Goal: Information Seeking & Learning: Learn about a topic

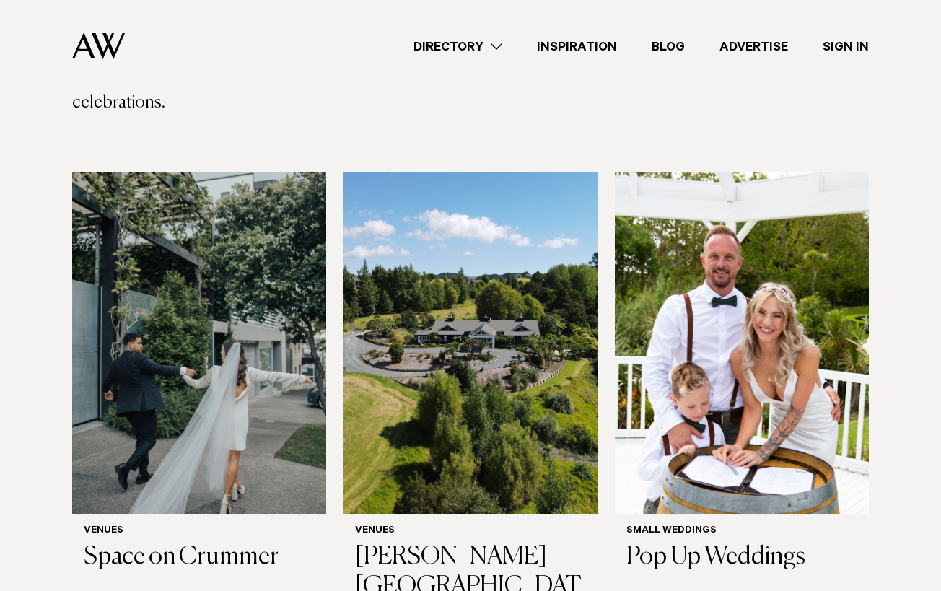
scroll to position [433, 0]
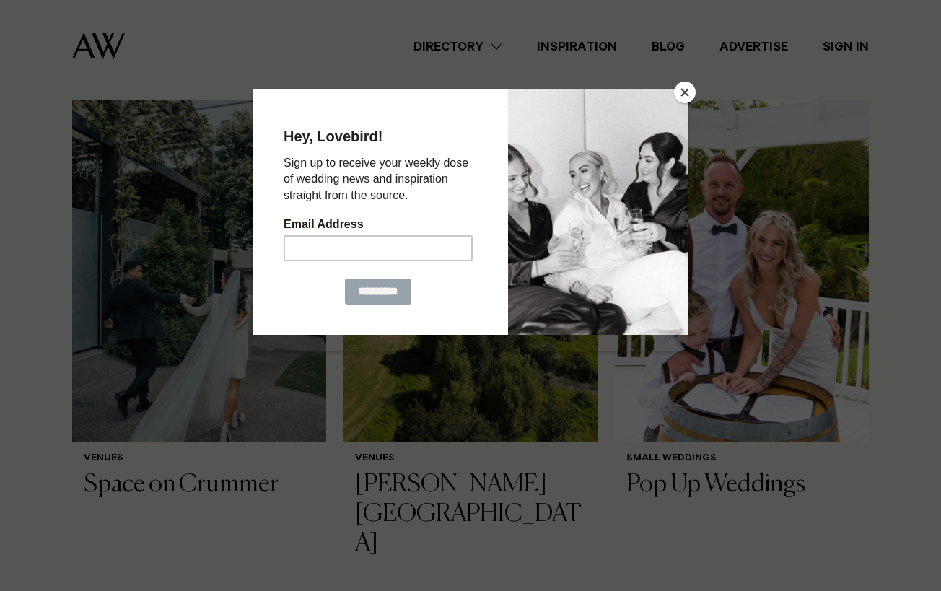
click at [678, 89] on button "Close" at bounding box center [685, 93] width 22 height 22
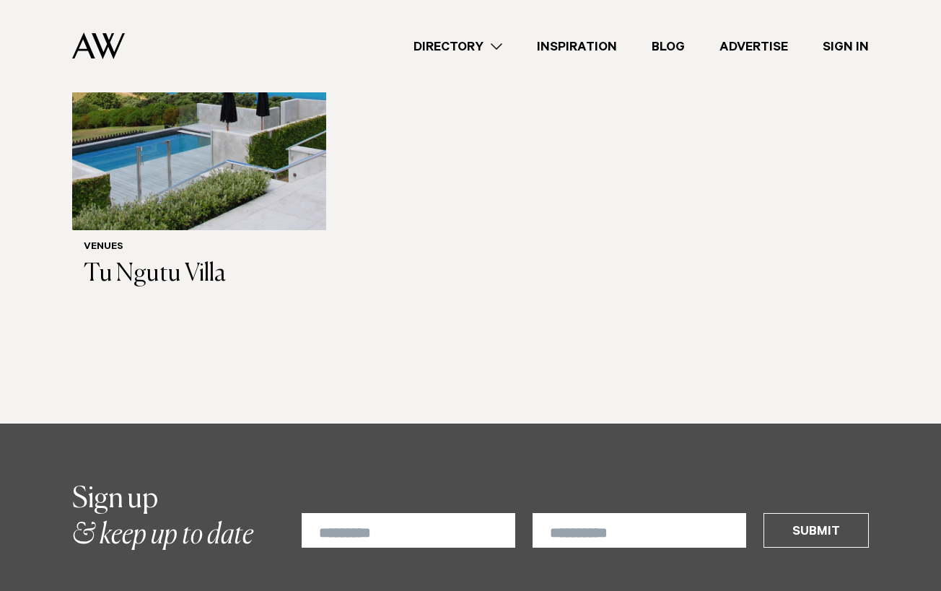
scroll to position [1082, 0]
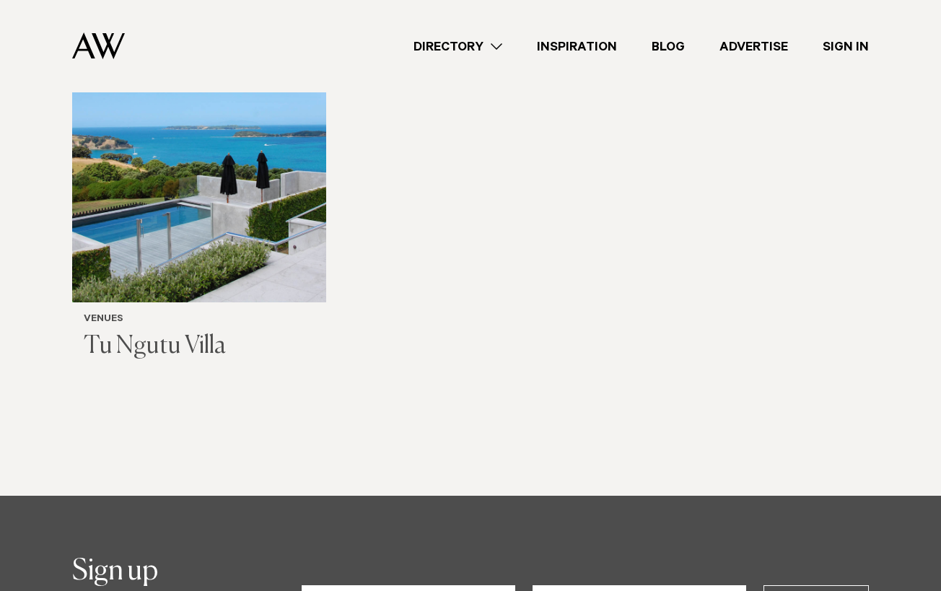
click at [148, 332] on h3 "Tu Ngutu Villa" at bounding box center [199, 347] width 231 height 30
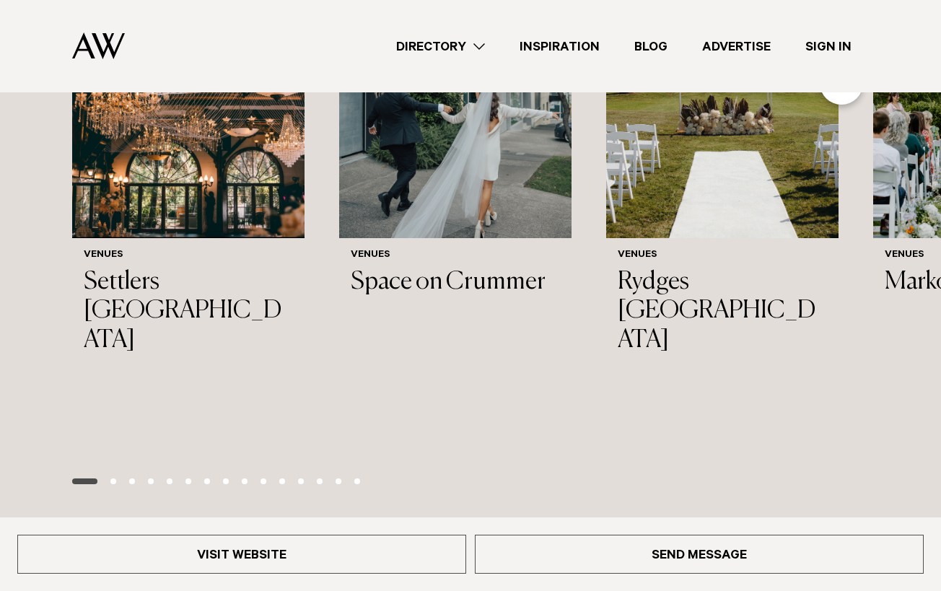
scroll to position [1587, 0]
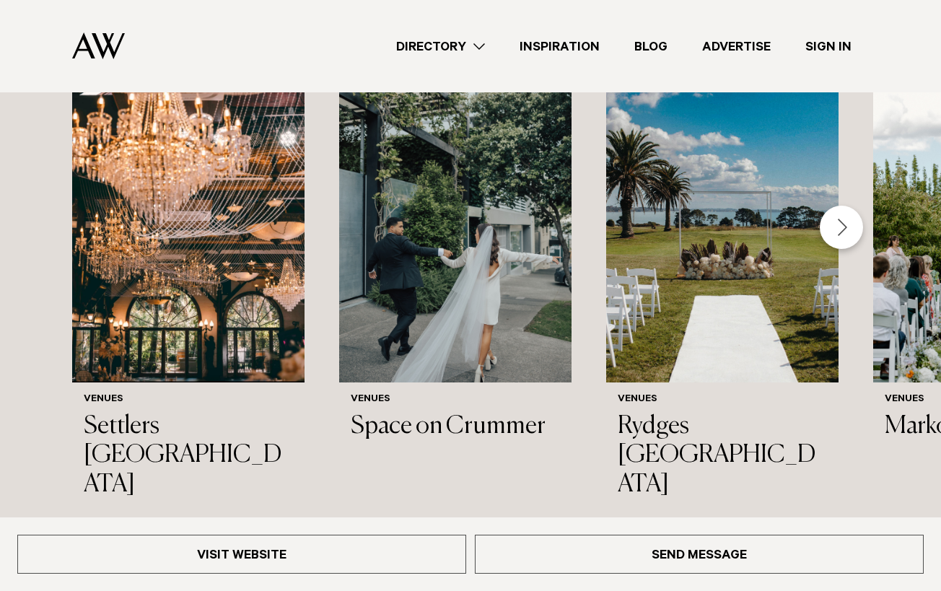
click at [674, 452] on h3 "Rydges [GEOGRAPHIC_DATA]" at bounding box center [722, 456] width 209 height 88
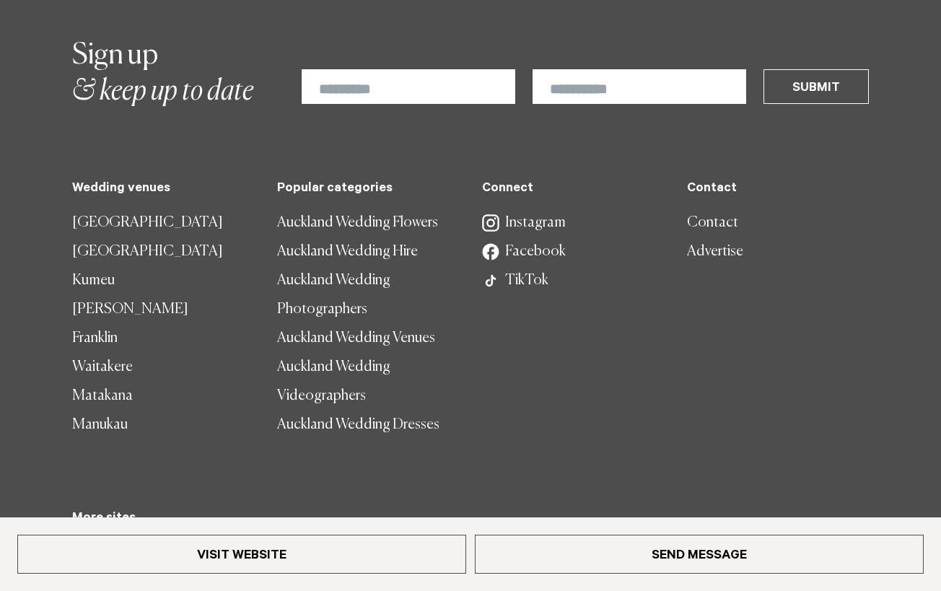
scroll to position [2425, 0]
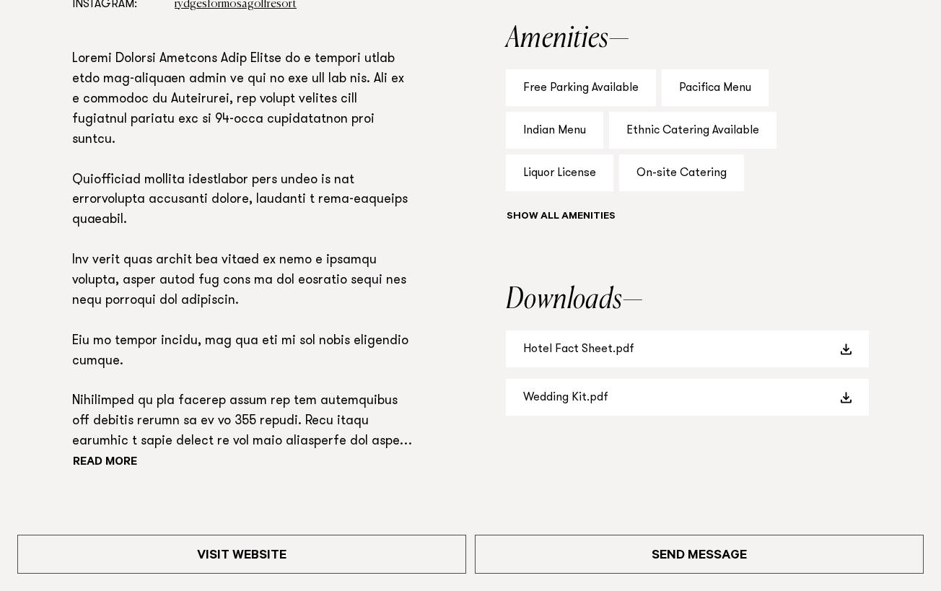
scroll to position [1154, 0]
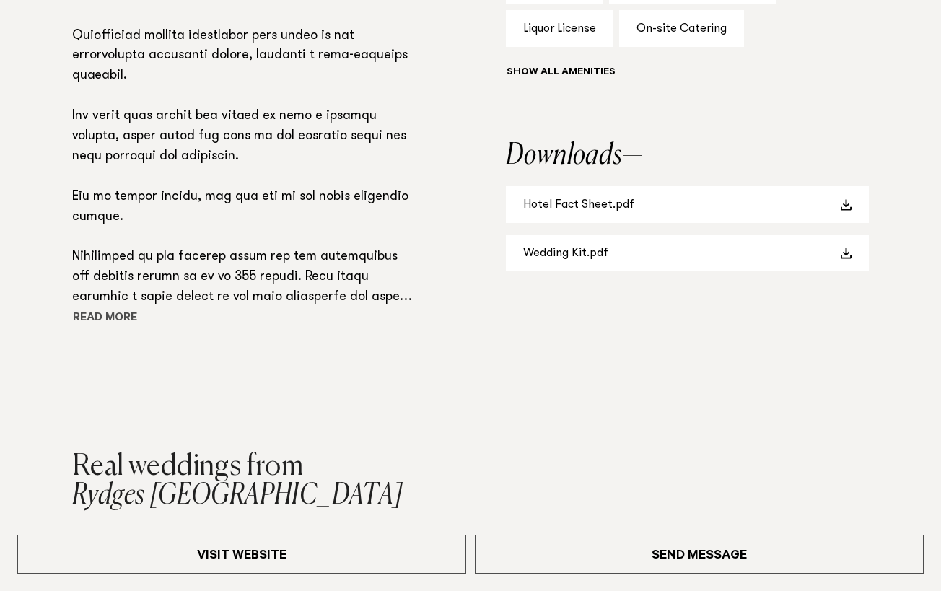
click at [107, 315] on button "Read more" at bounding box center [137, 319] width 130 height 22
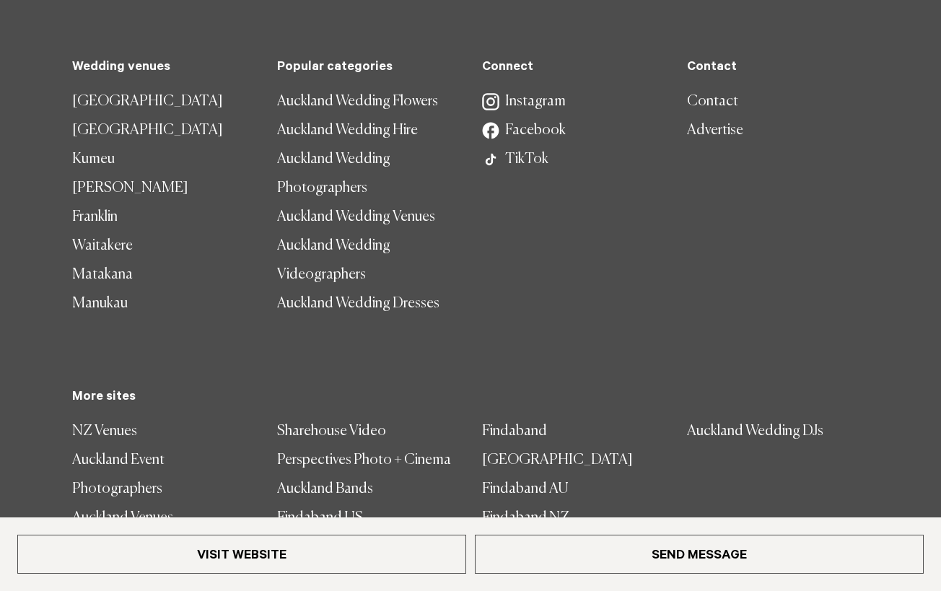
scroll to position [3278, 0]
